Goal: Task Accomplishment & Management: Manage account settings

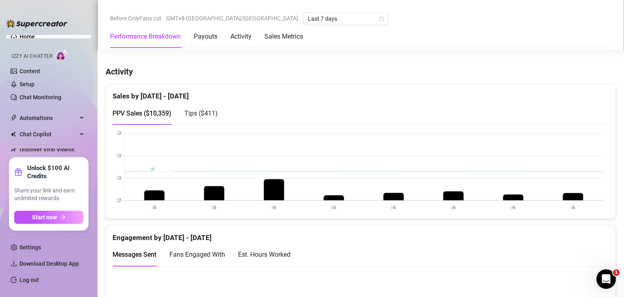
scroll to position [447, 0]
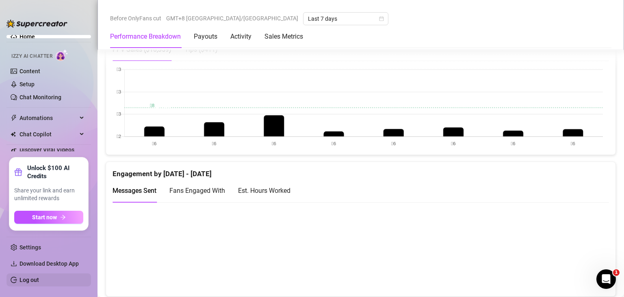
click at [27, 280] on link "Log out" at bounding box center [30, 279] width 20 height 7
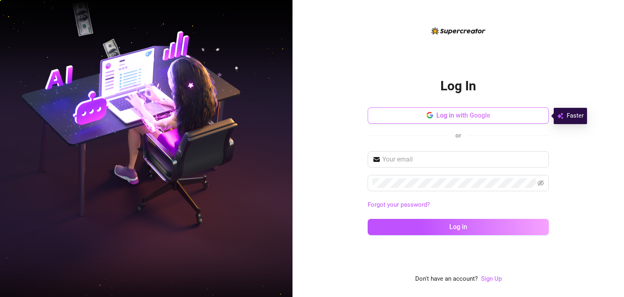
click at [423, 112] on button "Log in with Google" at bounding box center [458, 115] width 181 height 16
